Goal: Task Accomplishment & Management: Use online tool/utility

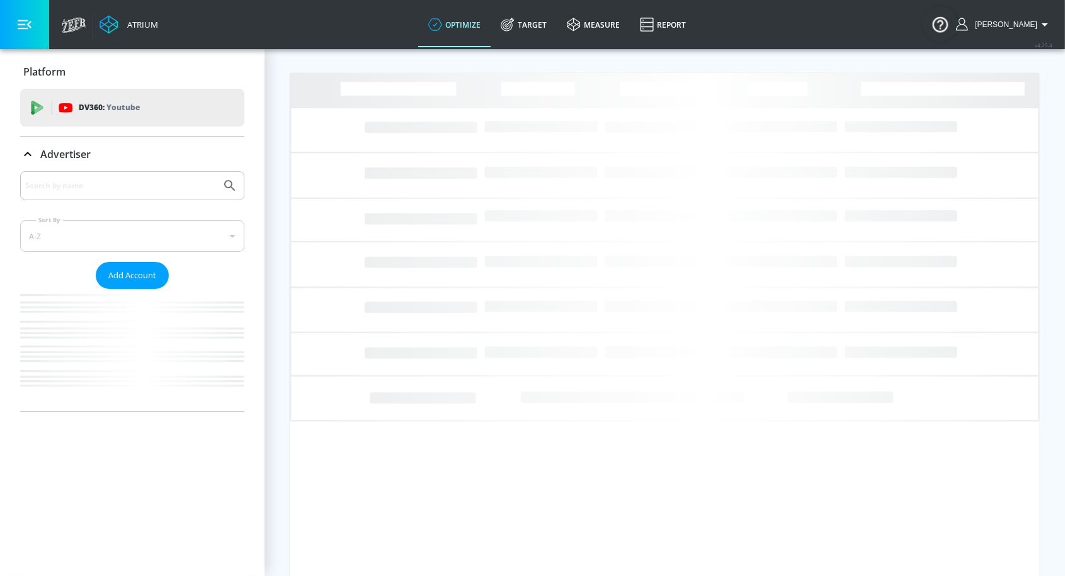
click at [105, 185] on input "Search by name" at bounding box center [120, 186] width 191 height 16
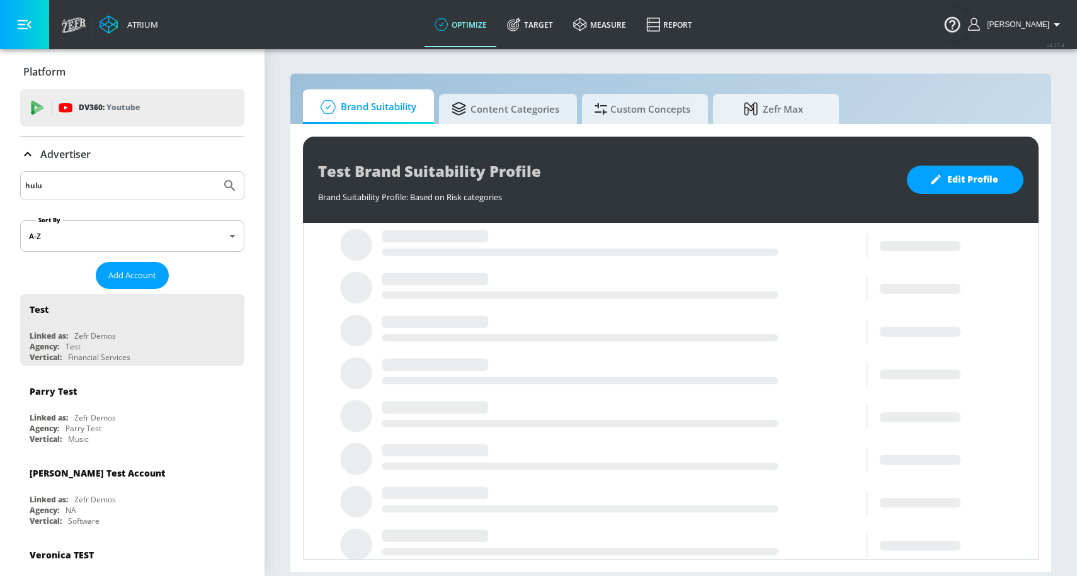
type input "hulu"
click at [216, 172] on button "Submit Search" at bounding box center [230, 186] width 28 height 28
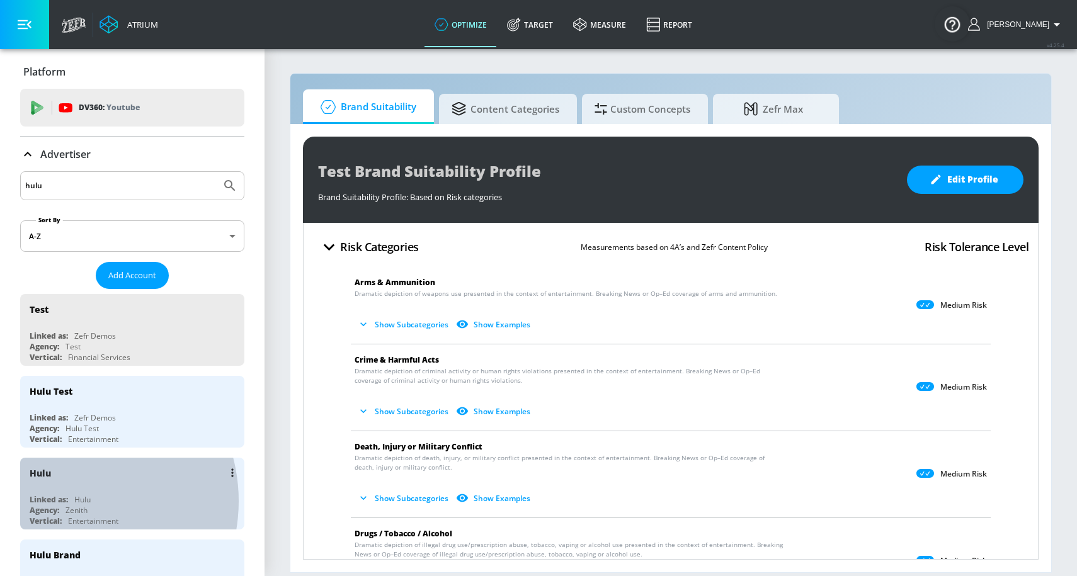
click at [66, 500] on div "Linked as:" at bounding box center [49, 500] width 38 height 11
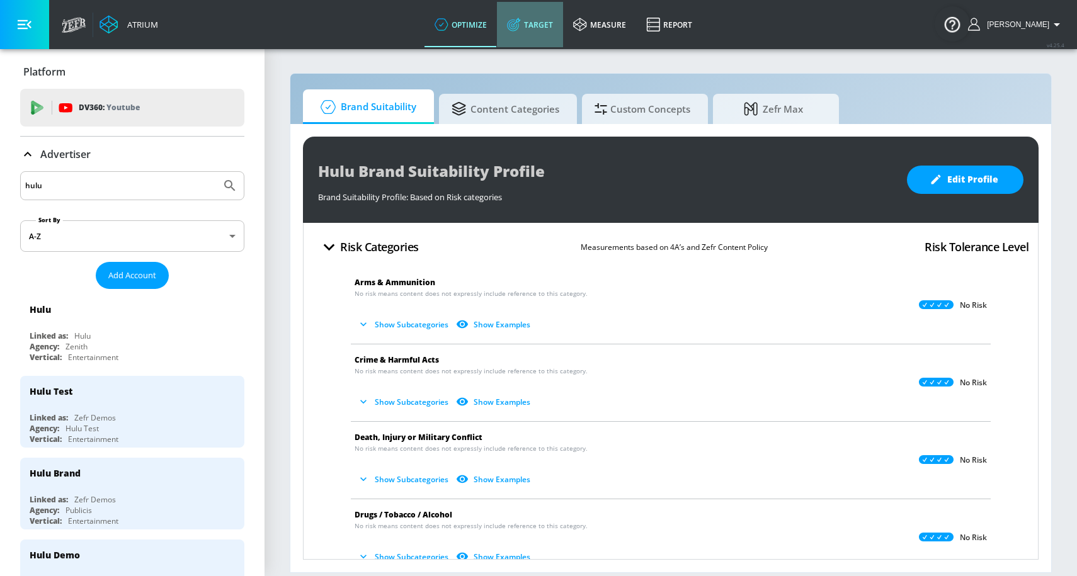
click at [547, 34] on link "Target" at bounding box center [530, 24] width 66 height 45
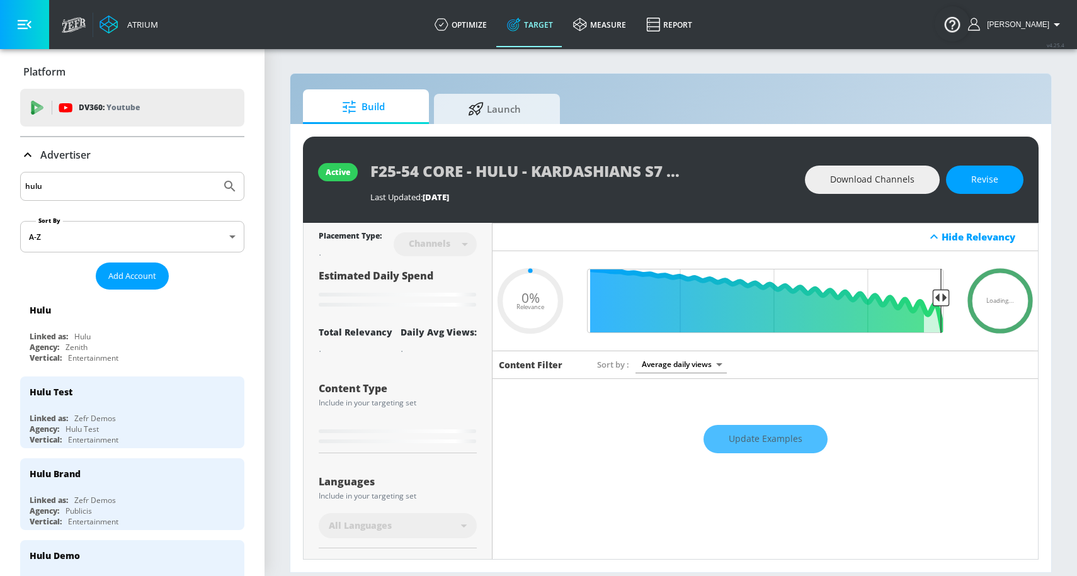
click at [35, 159] on icon at bounding box center [27, 154] width 15 height 15
type input "0.05"
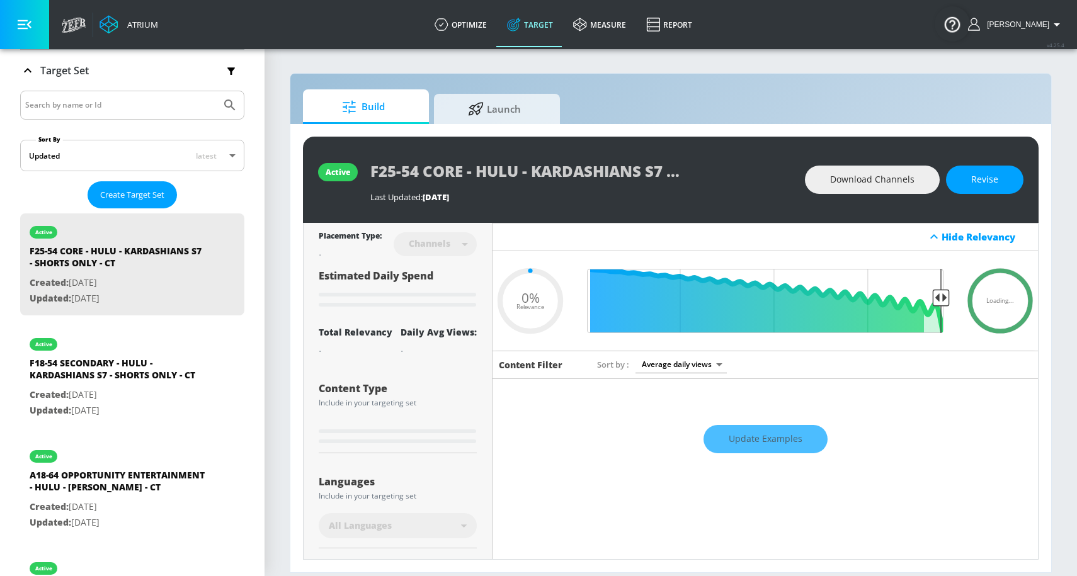
scroll to position [114, 0]
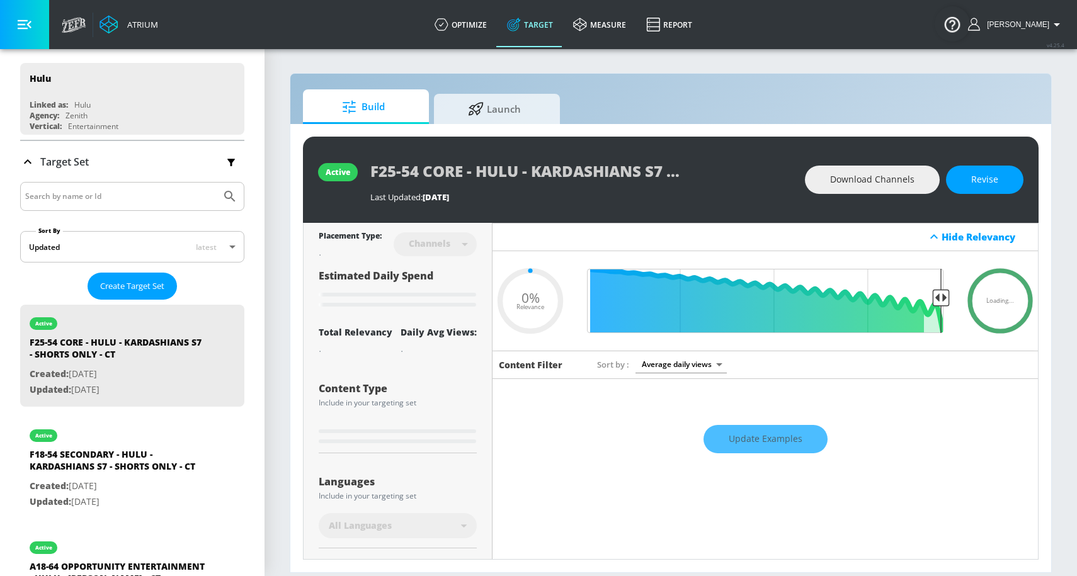
click at [52, 190] on input "Search by name or Id" at bounding box center [120, 196] width 191 height 16
type input "kar"
type input "0.6"
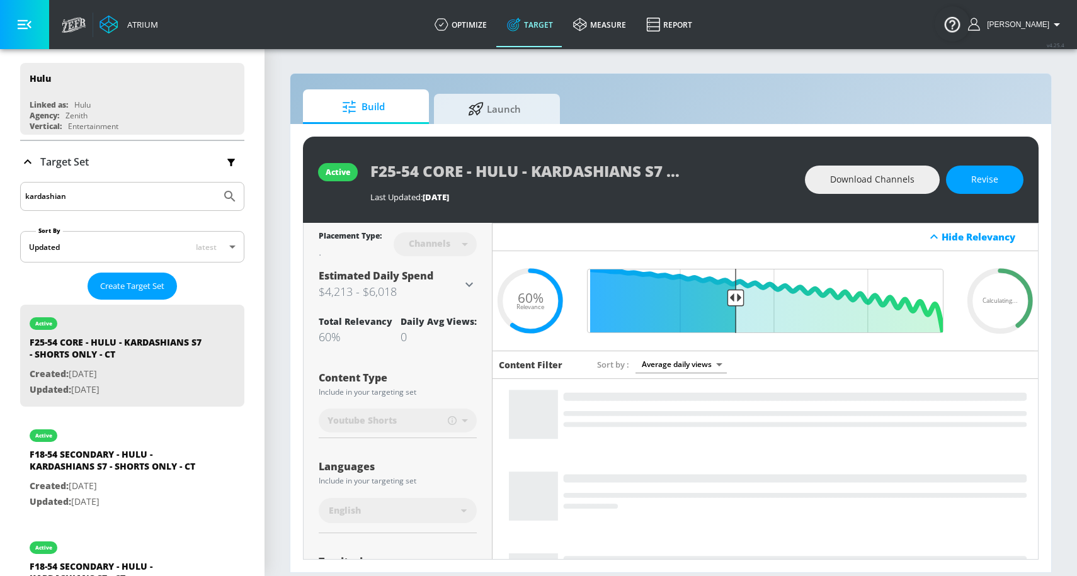
click at [216, 183] on button "Submit Search" at bounding box center [230, 197] width 28 height 28
type input "kardashians"
click at [216, 183] on button "Submit Search" at bounding box center [230, 197] width 28 height 28
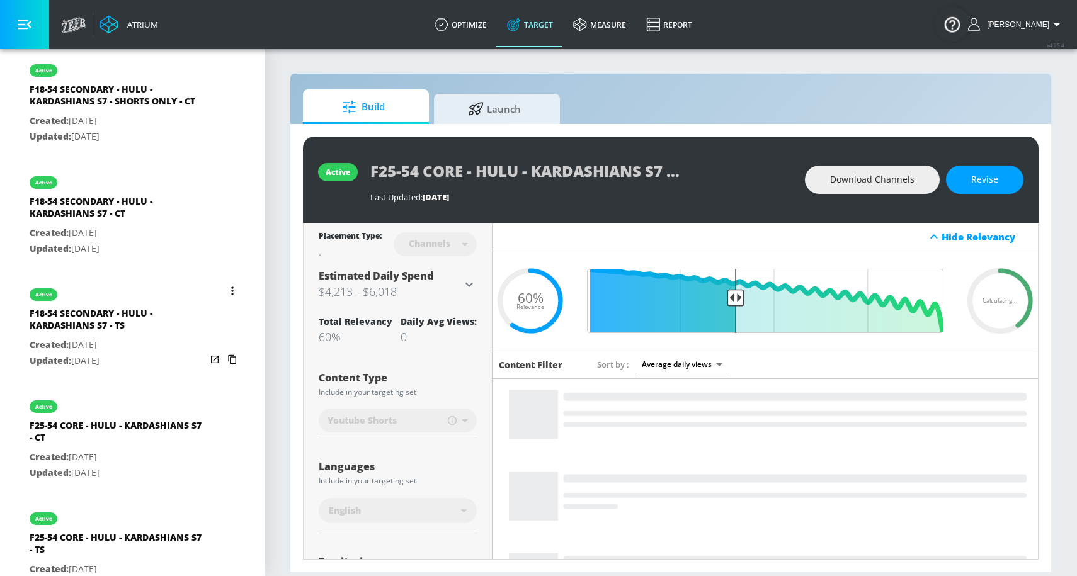
scroll to position [481, 0]
click at [125, 350] on p "Created: [DATE]" at bounding box center [118, 344] width 176 height 16
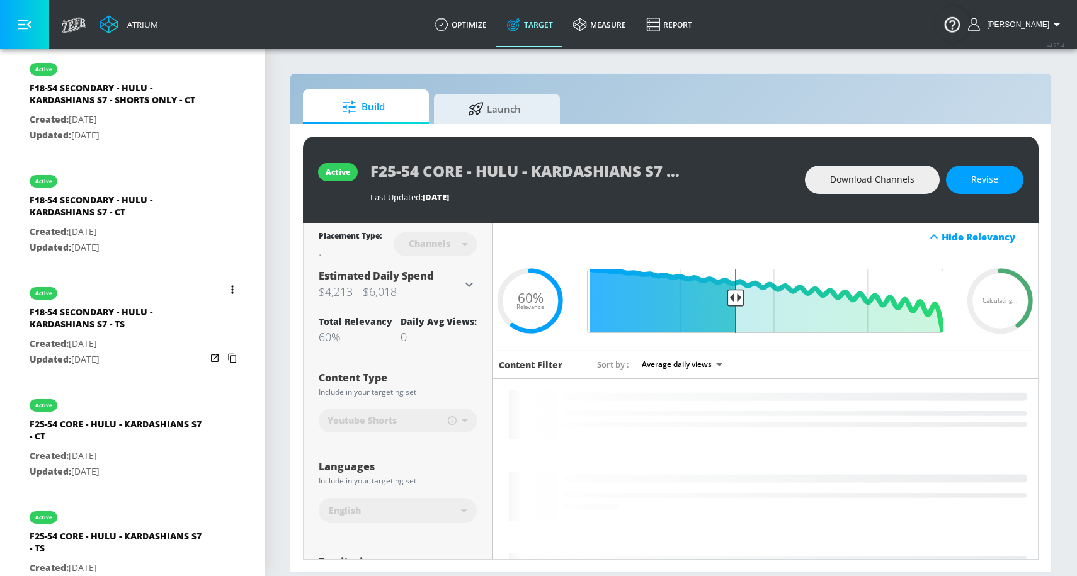
type input "F18-54 SECONDARY - HULU - KARDASHIANS S7 - TS"
type input "videos"
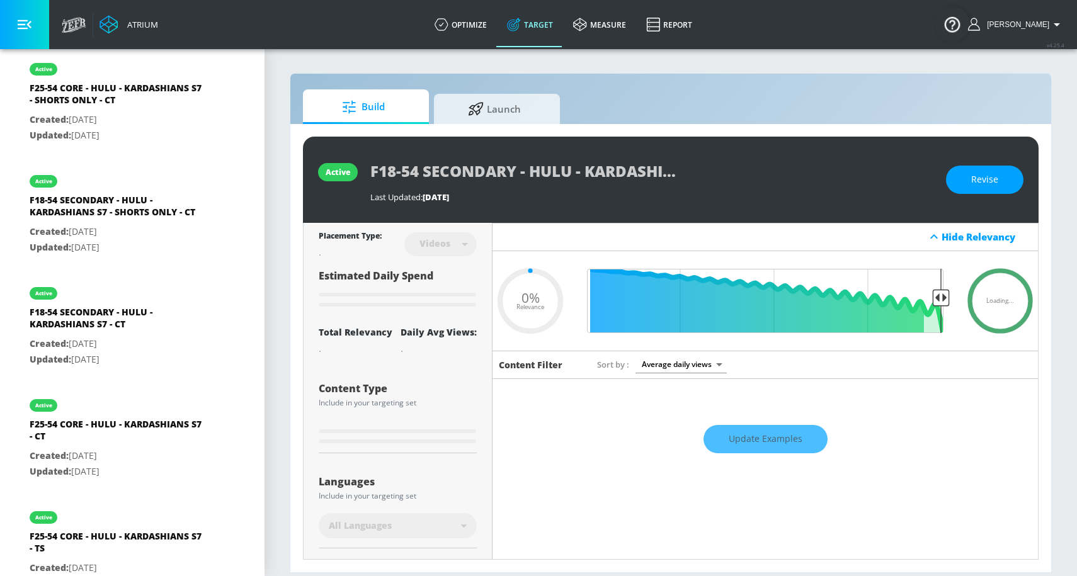
type input "0.6"
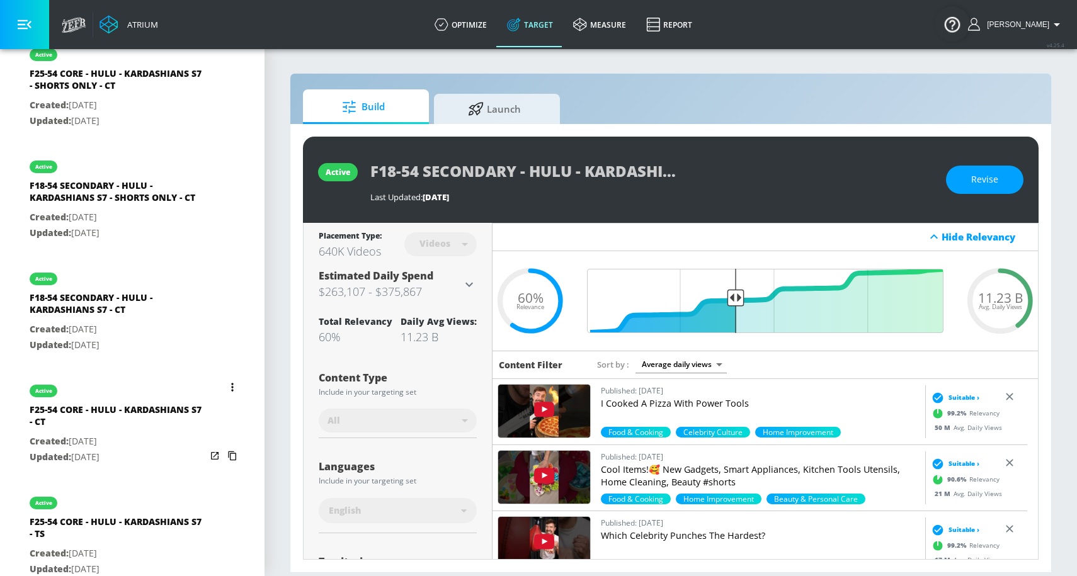
scroll to position [530, 0]
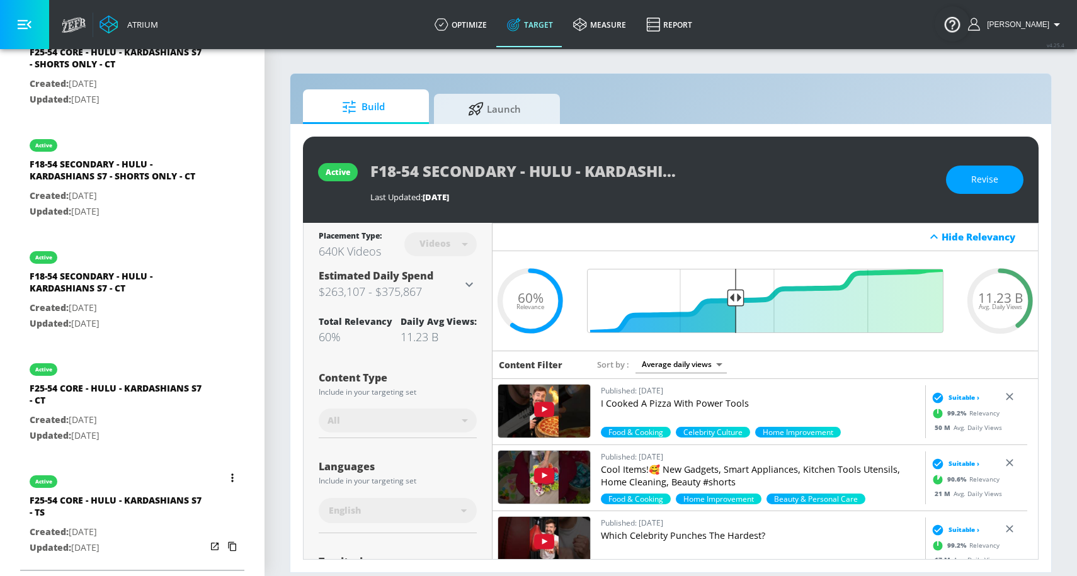
click at [92, 504] on div "F25-54 CORE - HULU - KARDASHIANS S7 - TS" at bounding box center [118, 510] width 176 height 30
type input "F25-54 CORE - HULU - KARDASHIANS S7 - TS"
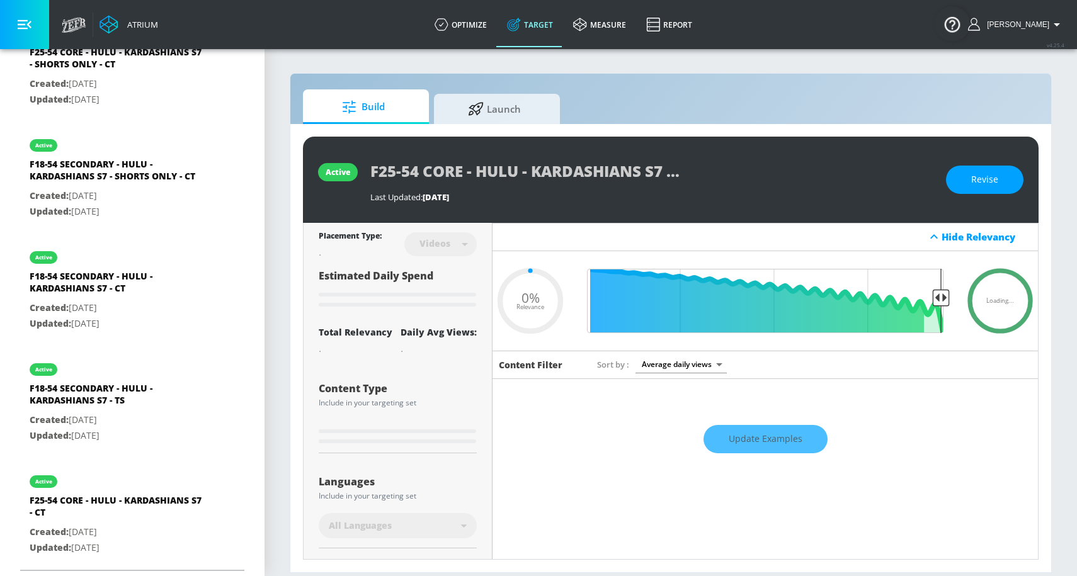
type input "0.6"
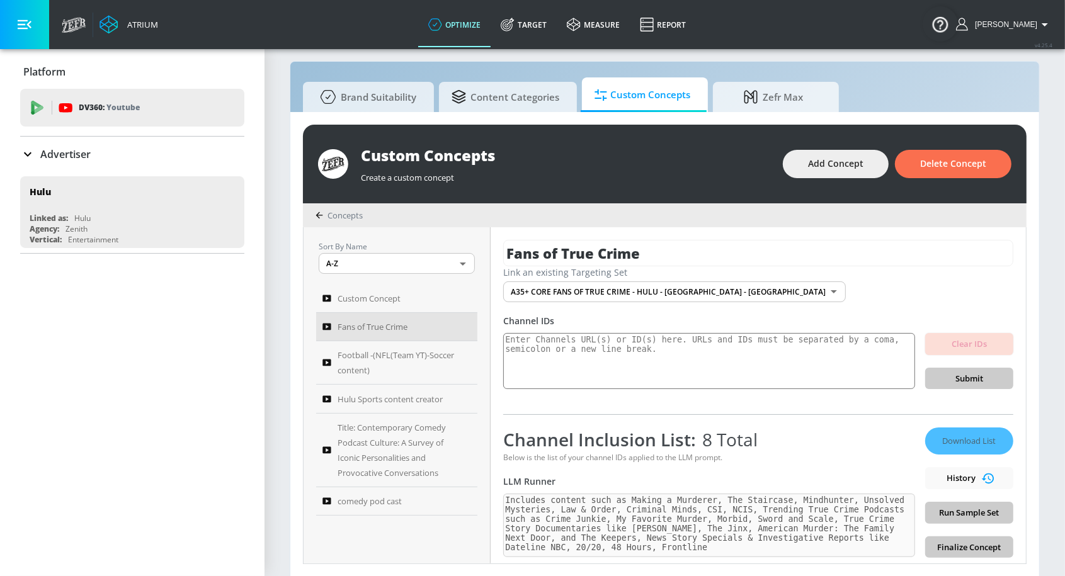
scroll to position [100, 0]
